Goal: Find specific page/section: Find specific page/section

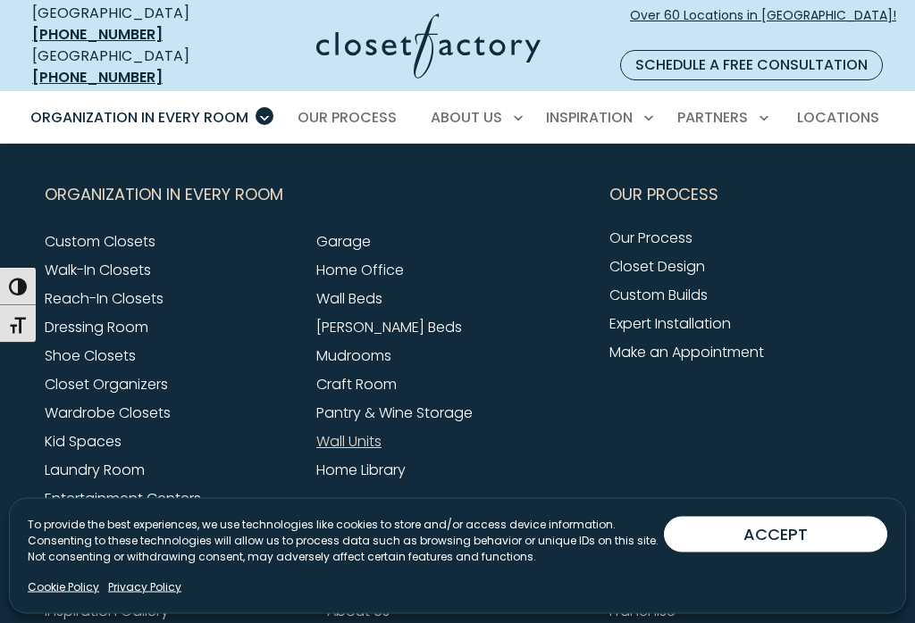
scroll to position [5630, 0]
click at [682, 256] on link "Closet Design" at bounding box center [657, 266] width 96 height 21
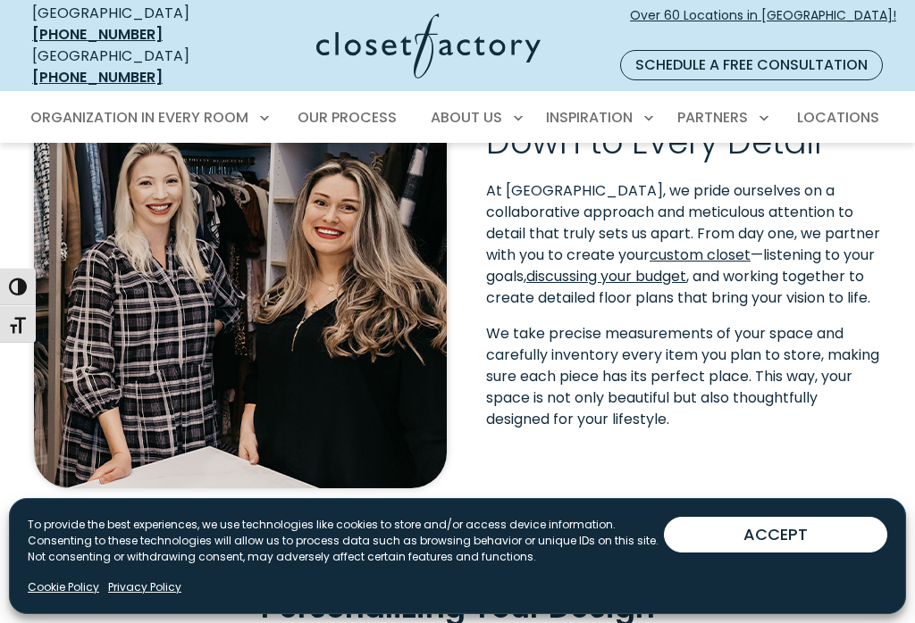
scroll to position [486, 0]
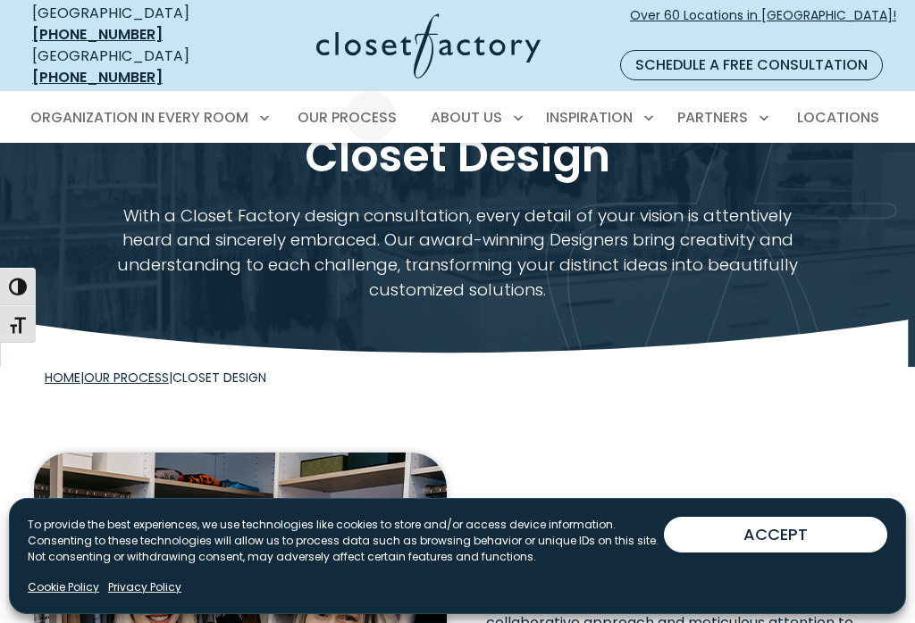
click at [852, 107] on span "Locations" at bounding box center [838, 117] width 82 height 21
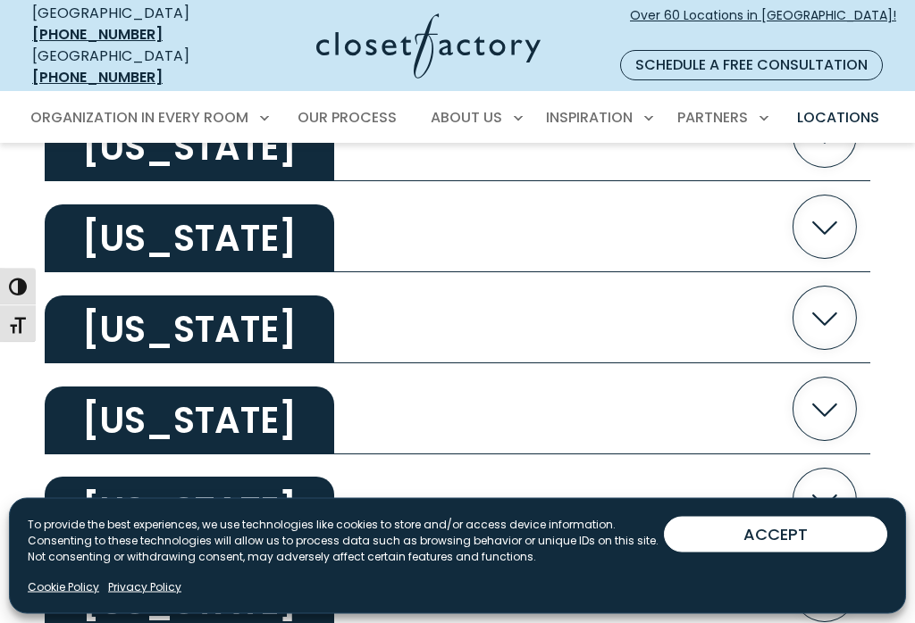
scroll to position [2748, 0]
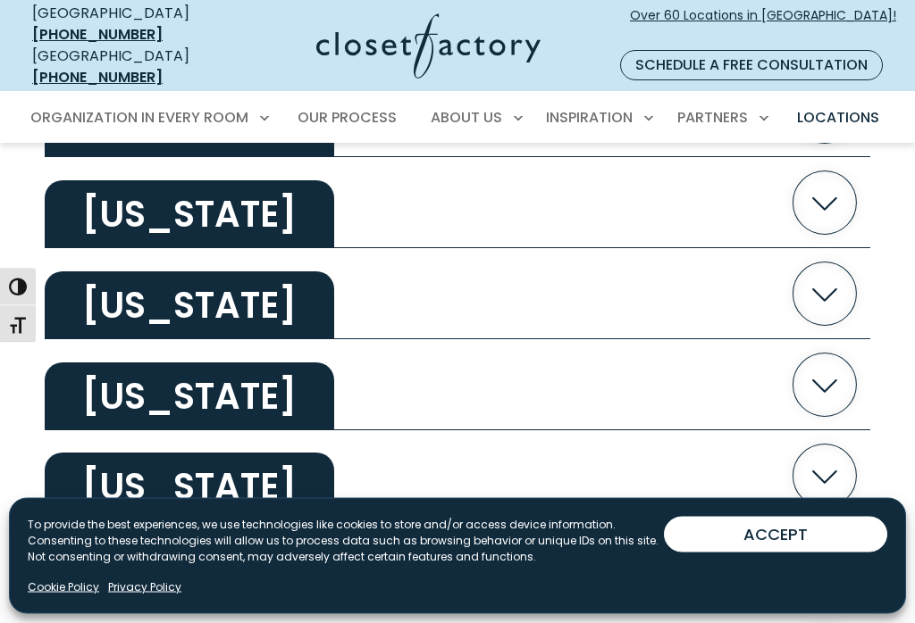
click at [128, 186] on h2 "Ohio" at bounding box center [189, 215] width 289 height 68
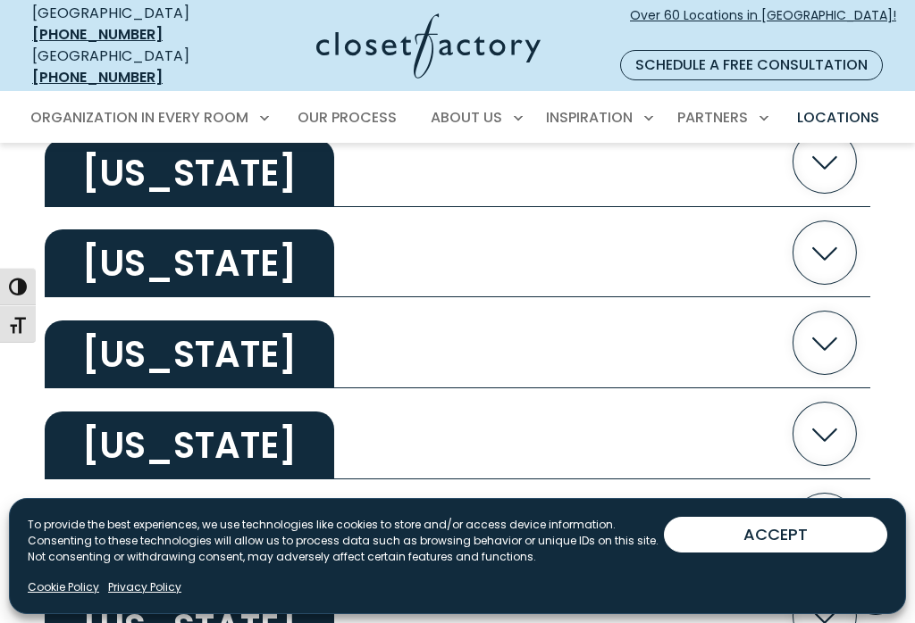
scroll to position [1970, 0]
